Goal: Use online tool/utility: Utilize a website feature to perform a specific function

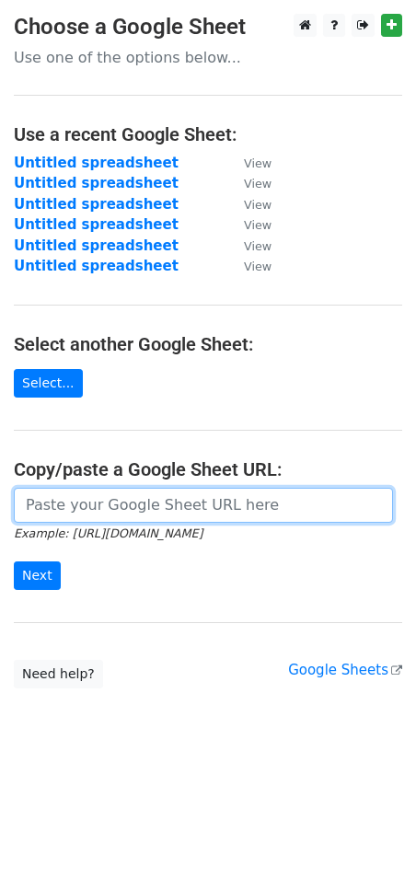
drag, startPoint x: 142, startPoint y: 511, endPoint x: 122, endPoint y: 516, distance: 19.9
click at [142, 511] on input "url" at bounding box center [203, 505] width 379 height 35
paste input "[URL][DOMAIN_NAME]"
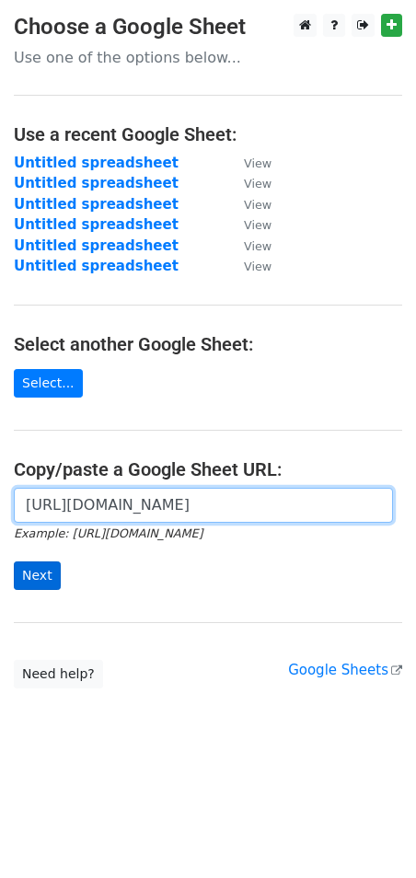
type input "https://docs.google.com/spreadsheets/d/1HMGMrYjktTYFt7y5rrXew1bgOkDO-8eBT7zLrXZ…"
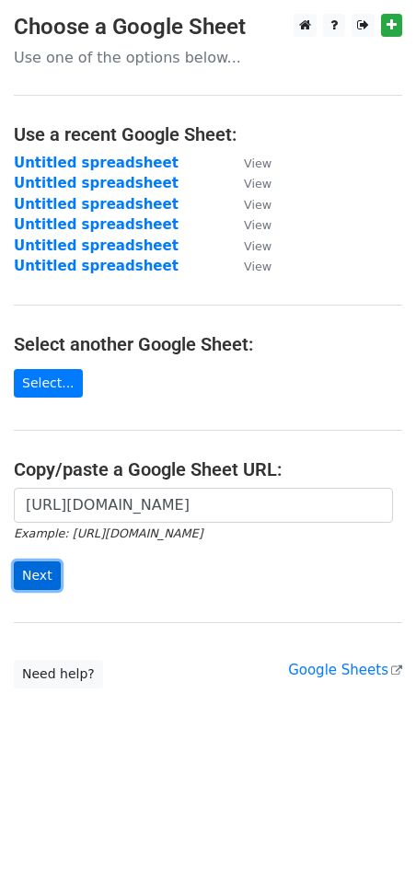
scroll to position [0, 0]
click at [33, 582] on input "Next" at bounding box center [37, 575] width 47 height 29
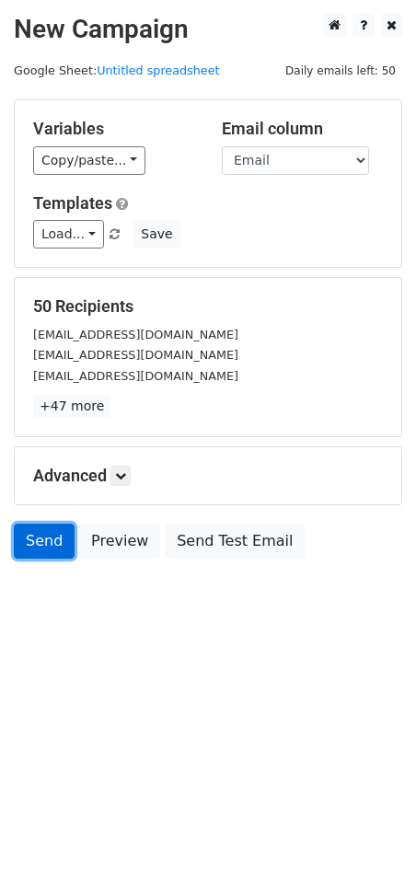
click at [35, 556] on link "Send" at bounding box center [44, 540] width 61 height 35
click at [61, 552] on link "Send" at bounding box center [44, 540] width 61 height 35
